Goal: Transaction & Acquisition: Download file/media

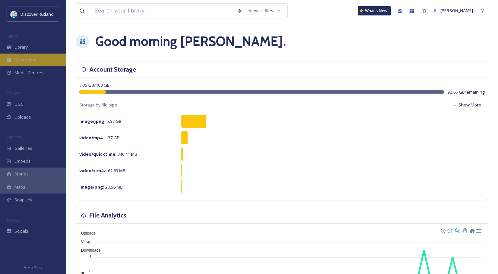
click at [27, 61] on span "Collections" at bounding box center [25, 60] width 22 height 6
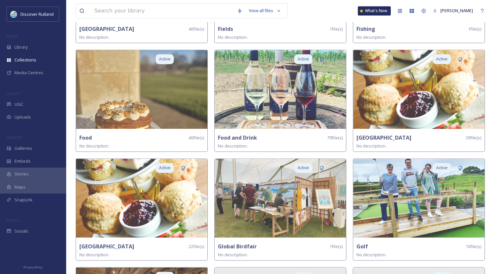
scroll to position [561, 0]
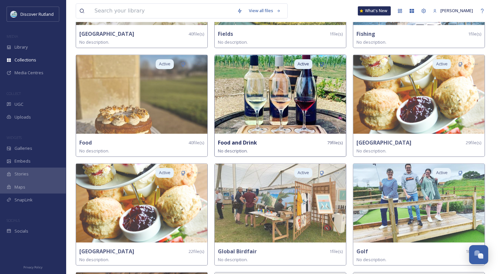
click at [239, 96] on img at bounding box center [279, 94] width 131 height 79
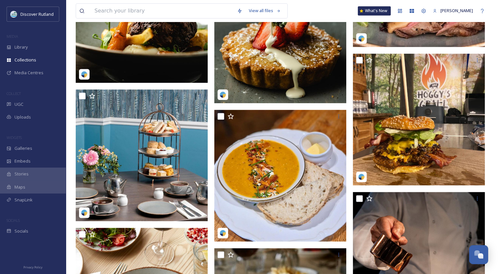
scroll to position [779, 0]
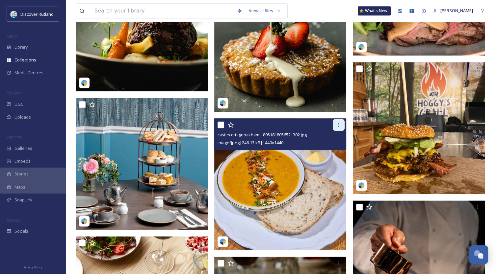
click at [338, 124] on icon at bounding box center [338, 124] width 5 height 5
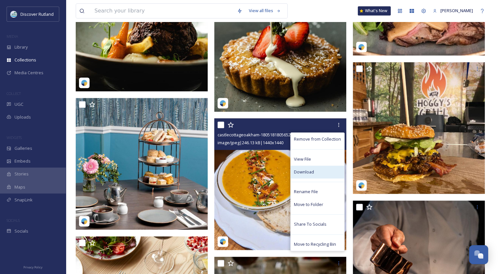
click at [314, 170] on div "Download" at bounding box center [317, 172] width 54 height 13
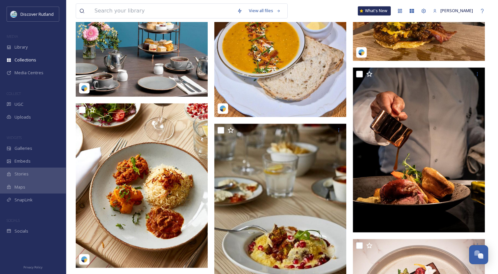
scroll to position [934, 0]
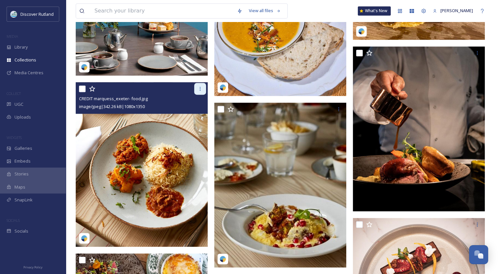
click at [203, 89] on div at bounding box center [200, 89] width 12 height 12
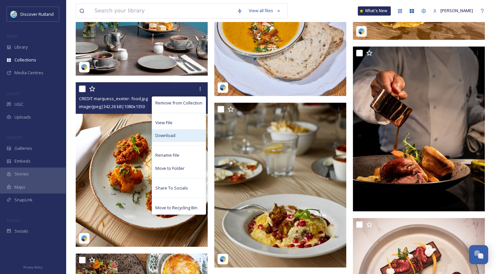
click at [185, 134] on div "Download" at bounding box center [179, 135] width 54 height 13
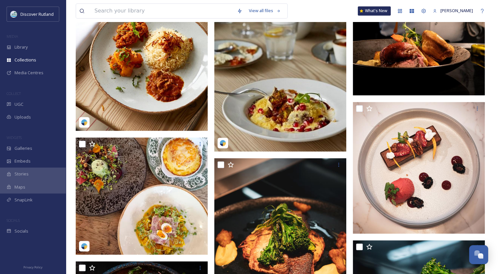
scroll to position [1062, 0]
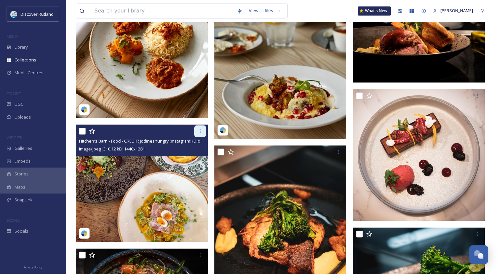
click at [200, 131] on icon at bounding box center [200, 131] width 1 height 4
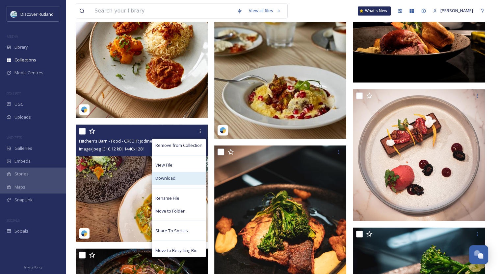
click at [183, 179] on div "Download" at bounding box center [179, 178] width 54 height 13
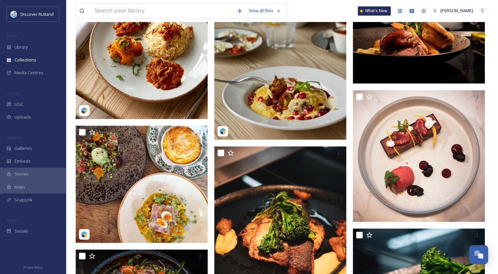
scroll to position [1129, 0]
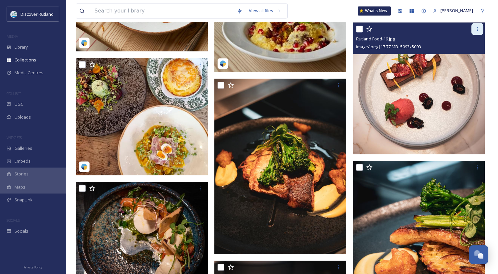
click at [474, 30] on icon at bounding box center [476, 28] width 5 height 5
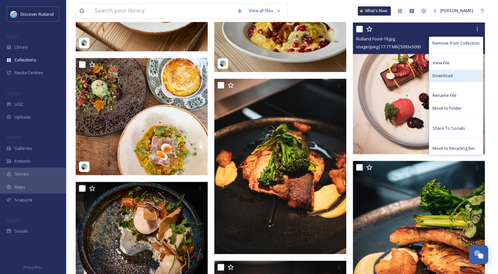
click at [459, 78] on div "Download" at bounding box center [456, 75] width 54 height 13
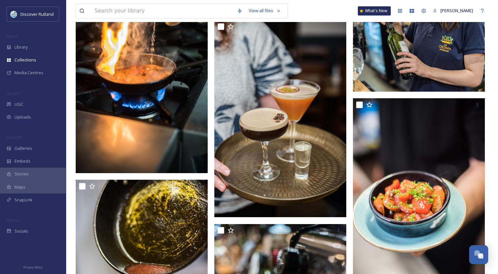
scroll to position [3120, 0]
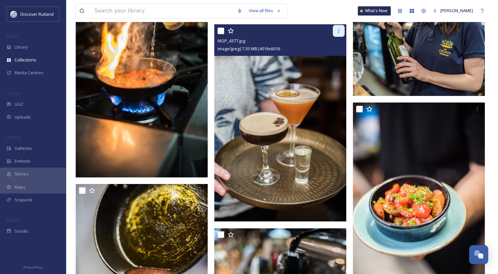
click at [341, 35] on div at bounding box center [338, 31] width 12 height 12
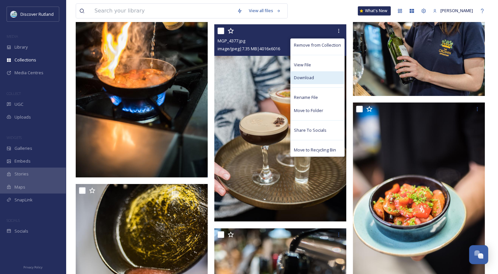
click at [316, 78] on div "Download" at bounding box center [317, 77] width 54 height 13
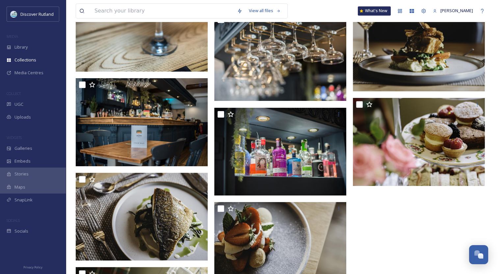
scroll to position [3638, 0]
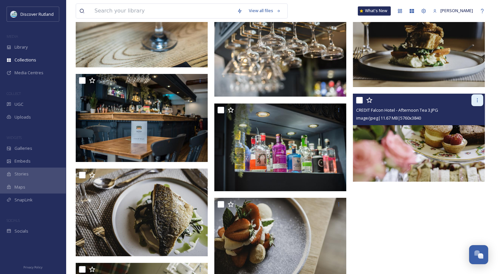
click at [476, 98] on icon at bounding box center [476, 100] width 5 height 5
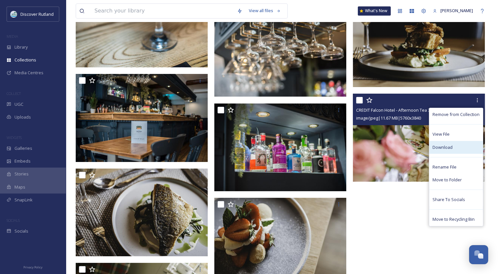
click at [450, 148] on span "Download" at bounding box center [442, 147] width 20 height 6
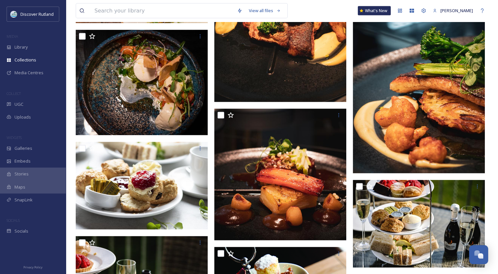
scroll to position [1269, 0]
